Goal: Check status: Check status

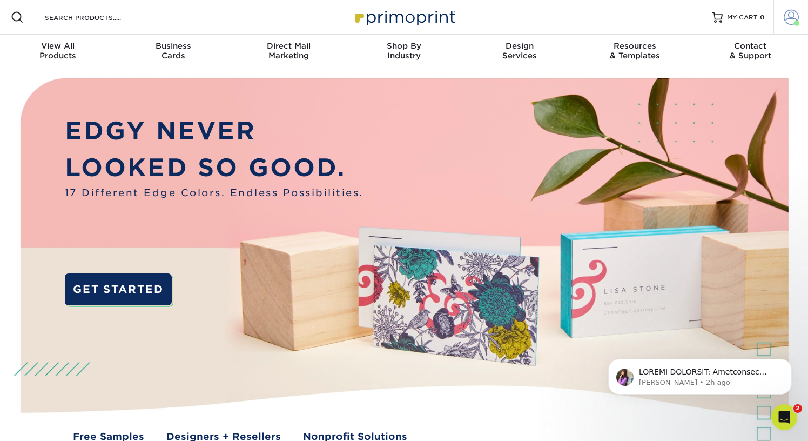
click at [786, 19] on span at bounding box center [791, 17] width 15 height 15
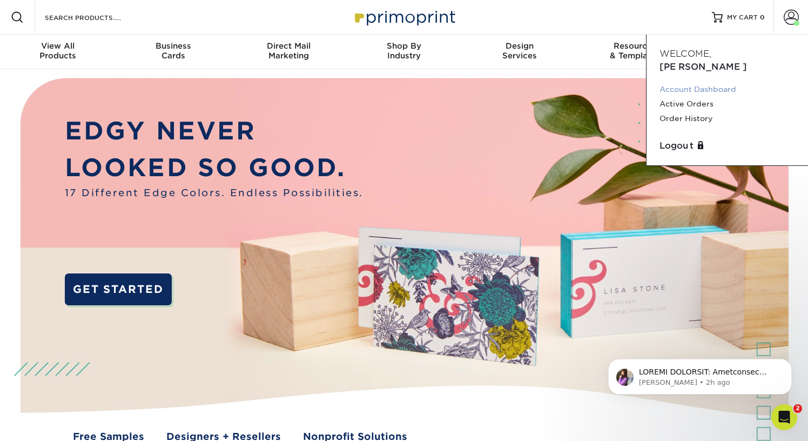
click at [697, 82] on link "Account Dashboard" at bounding box center [728, 89] width 136 height 15
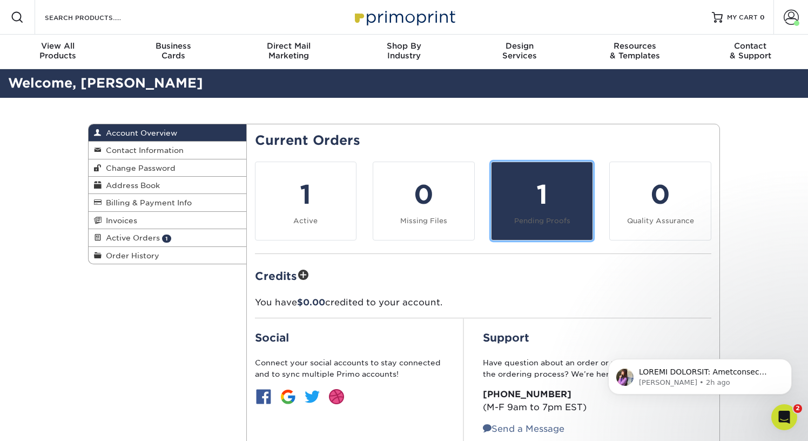
click at [544, 197] on div "1" at bounding box center [542, 194] width 88 height 39
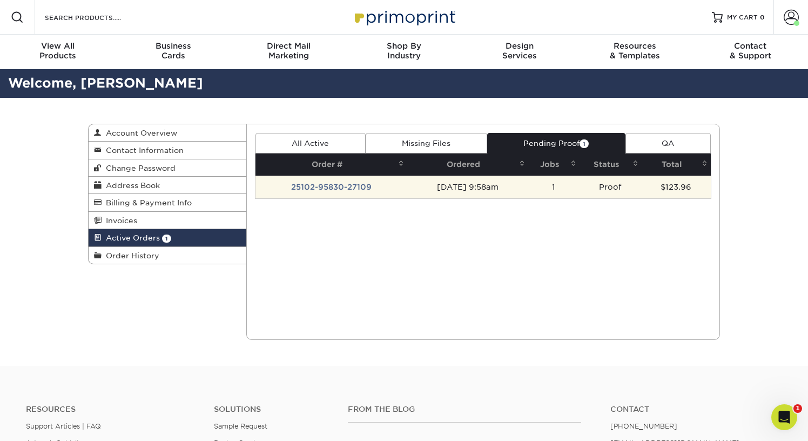
click at [480, 182] on td "10/02/2025 9:58am" at bounding box center [467, 187] width 120 height 23
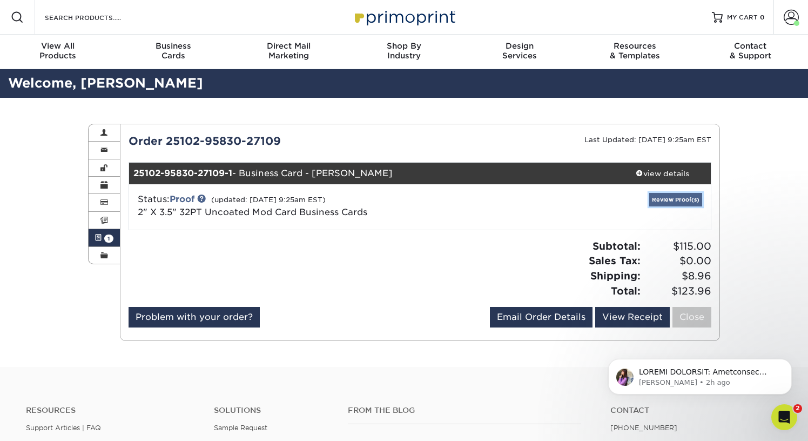
click at [669, 201] on link "Review Proof(s)" at bounding box center [676, 200] width 53 height 14
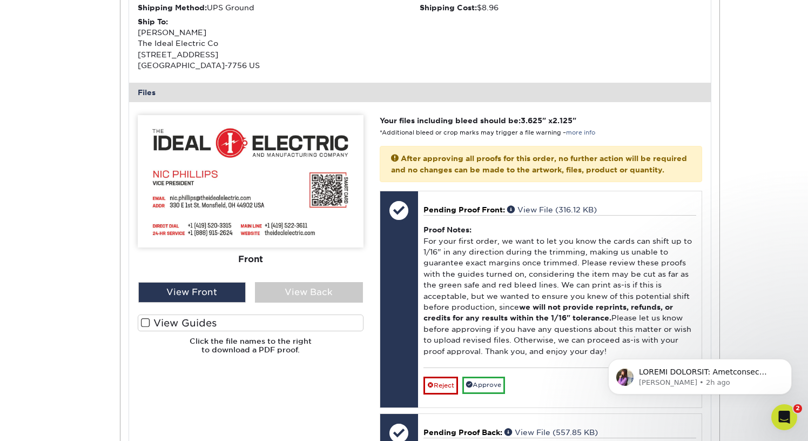
scroll to position [377, 0]
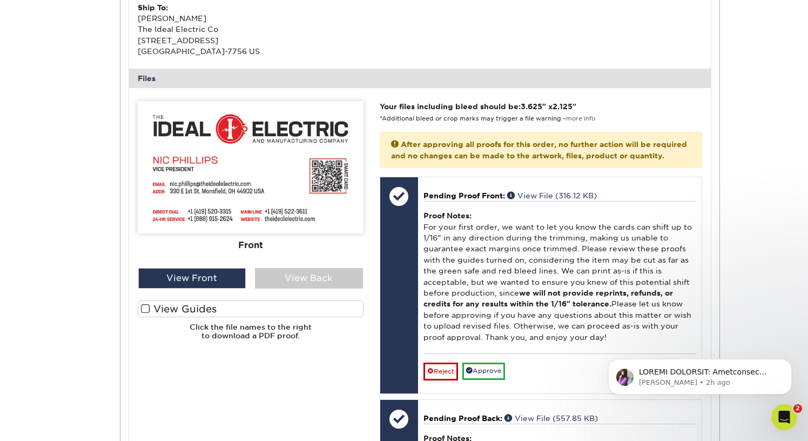
click at [174, 312] on label "View Guides" at bounding box center [251, 308] width 226 height 17
click at [0, 0] on input "View Guides" at bounding box center [0, 0] width 0 height 0
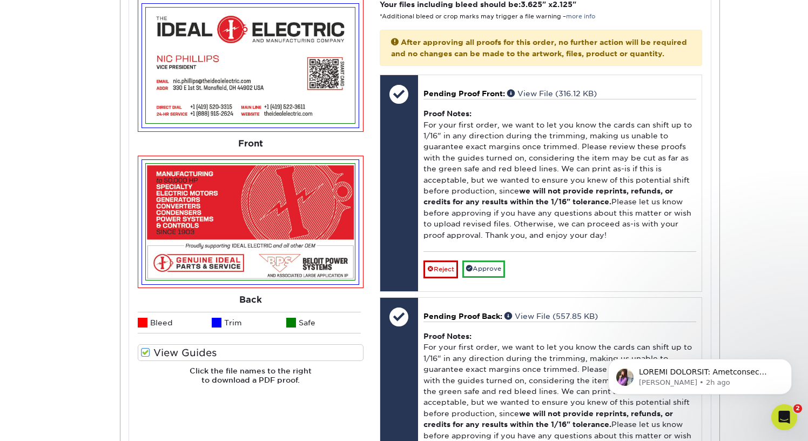
scroll to position [483, 0]
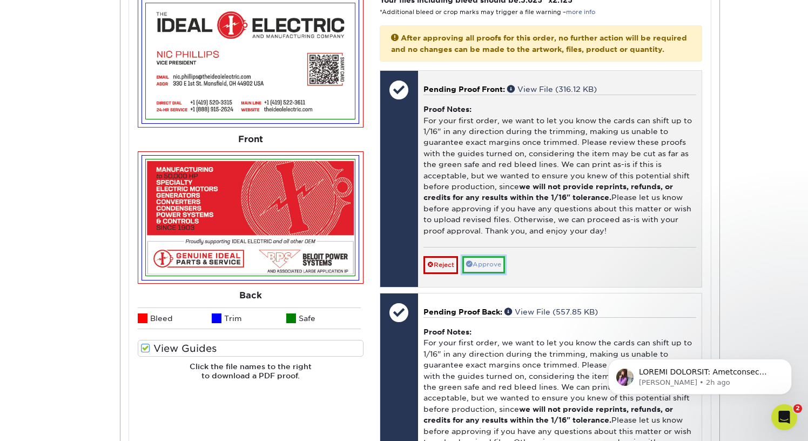
click at [486, 273] on link "Approve" at bounding box center [484, 264] width 43 height 17
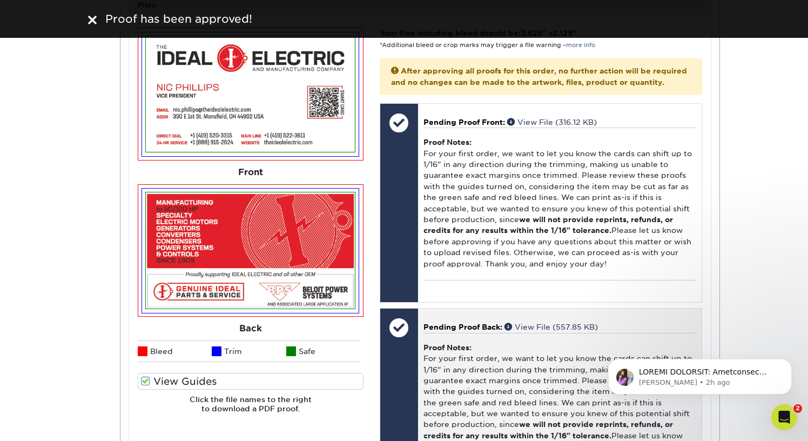
scroll to position [453, 0]
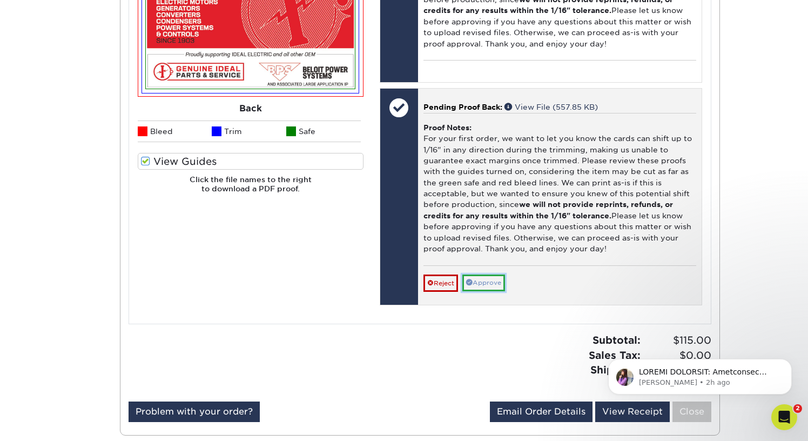
click at [488, 291] on link "Approve" at bounding box center [484, 283] width 43 height 17
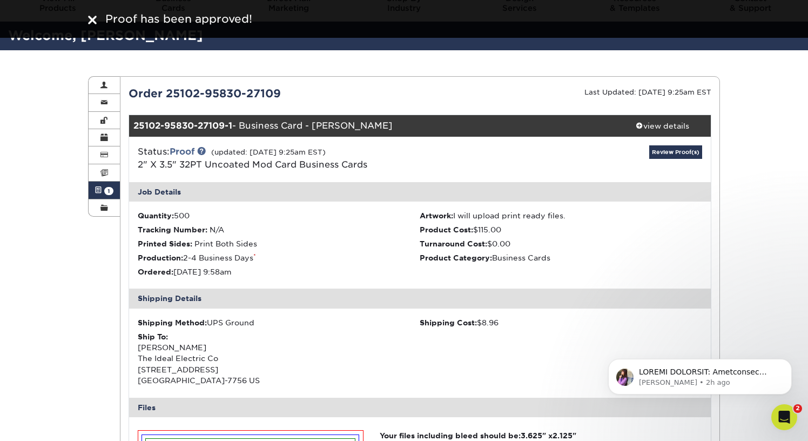
scroll to position [0, 0]
